Goal: Information Seeking & Learning: Find specific page/section

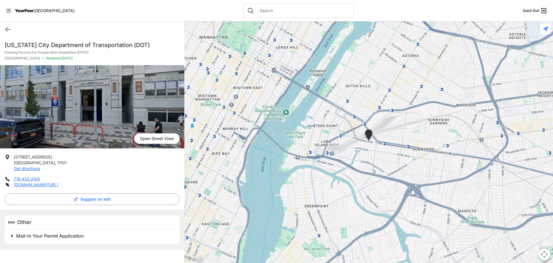
click at [62, 236] on span "Mail-in Your Permit Application" at bounding box center [50, 236] width 68 height 6
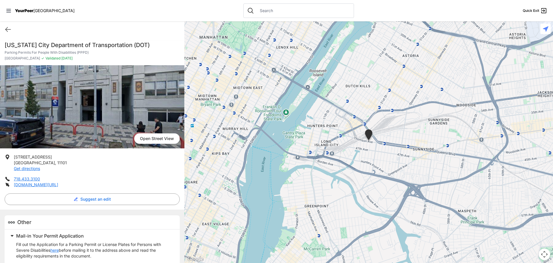
click at [164, 40] on div "[US_STATE] City Department of Transportation (DOT) Parking Permits For People W…" at bounding box center [92, 165] width 184 height 257
click at [98, 103] on img at bounding box center [92, 106] width 184 height 83
click at [7, 30] on icon at bounding box center [8, 29] width 7 height 7
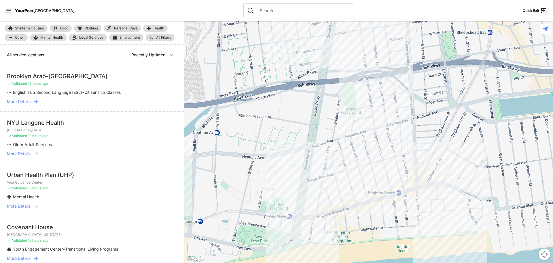
select select "nearby"
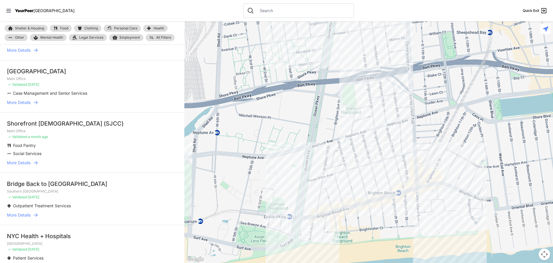
scroll to position [58, 0]
click at [35, 161] on icon at bounding box center [36, 162] width 6 height 6
click at [37, 162] on icon at bounding box center [36, 161] width 4 height 3
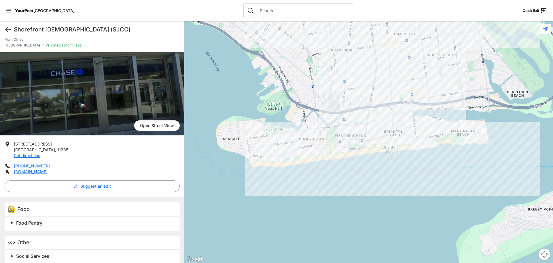
scroll to position [20, 0]
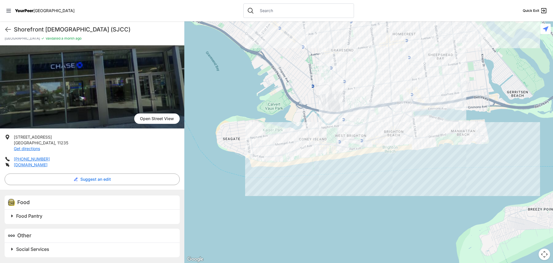
click at [39, 216] on span "Food Pantry" at bounding box center [29, 216] width 26 height 6
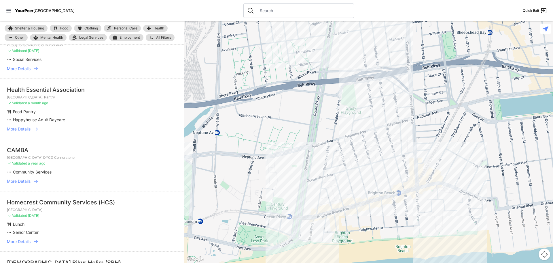
scroll to position [895, 0]
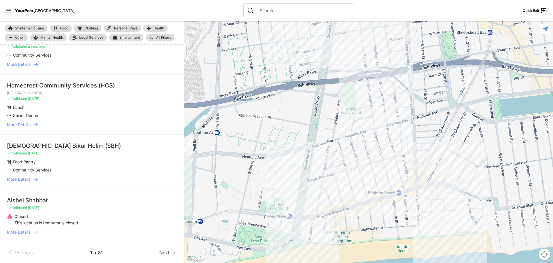
select select "recentlyUpdated"
